Goal: Check status: Check status

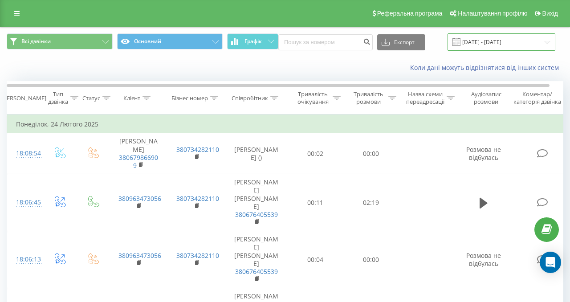
click at [496, 43] on input "[DATE] - [DATE]" at bounding box center [502, 41] width 108 height 17
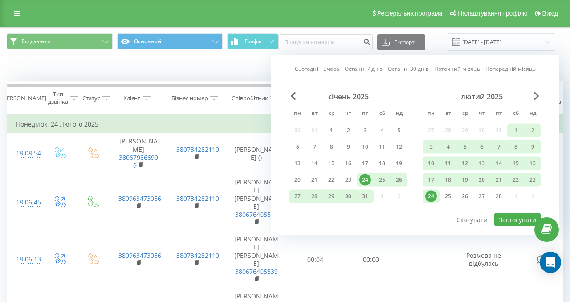
click at [313, 69] on link "Сьогодні" at bounding box center [306, 69] width 23 height 8
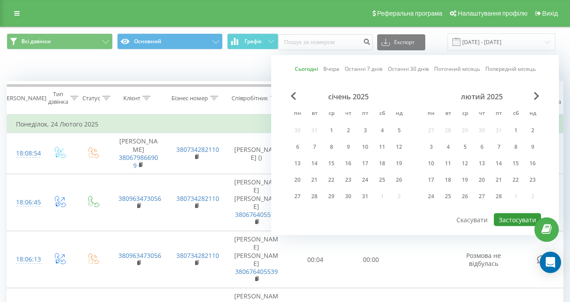
click at [507, 216] on button "Застосувати" at bounding box center [517, 219] width 47 height 13
type input "[DATE] - [DATE]"
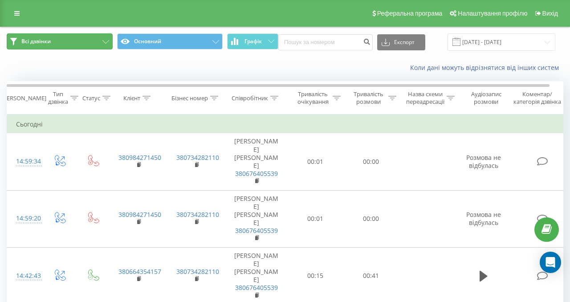
click at [57, 45] on button "Всі дзвінки" at bounding box center [60, 41] width 106 height 16
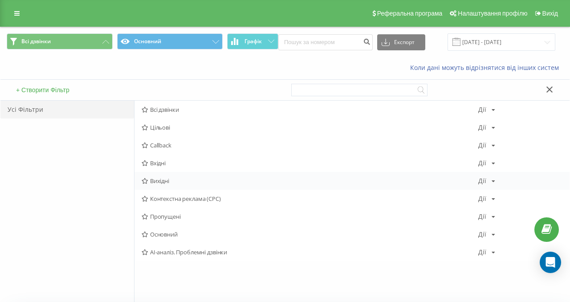
click at [159, 180] on span "Вихідні" at bounding box center [310, 181] width 337 height 6
